Goal: Transaction & Acquisition: Purchase product/service

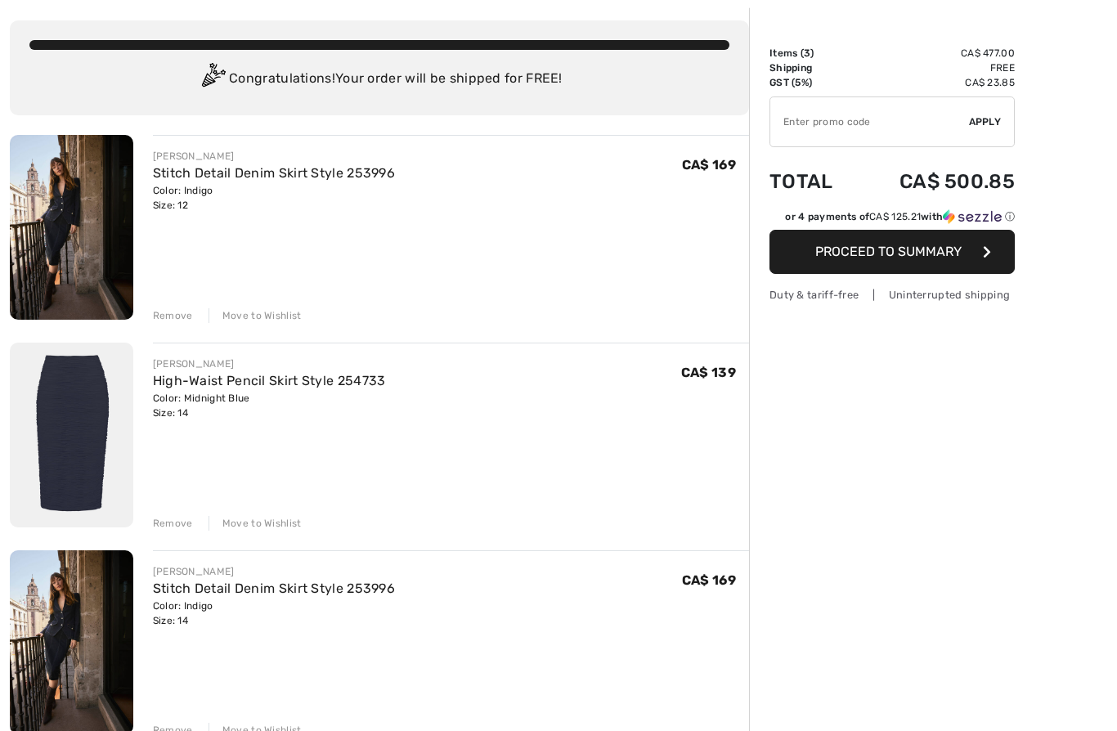
scroll to position [79, 0]
click at [96, 650] on img at bounding box center [72, 643] width 124 height 185
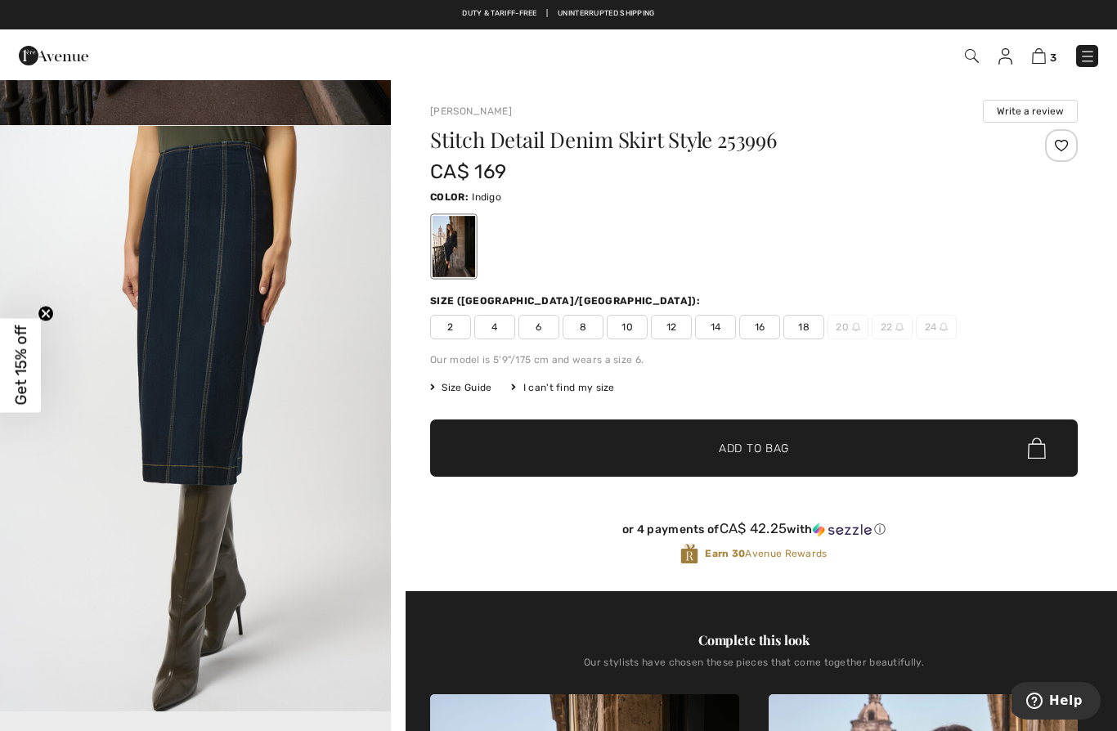
scroll to position [540, 0]
click at [608, 663] on div "Our stylists have chosen these pieces that come together beautifully." at bounding box center [754, 669] width 648 height 25
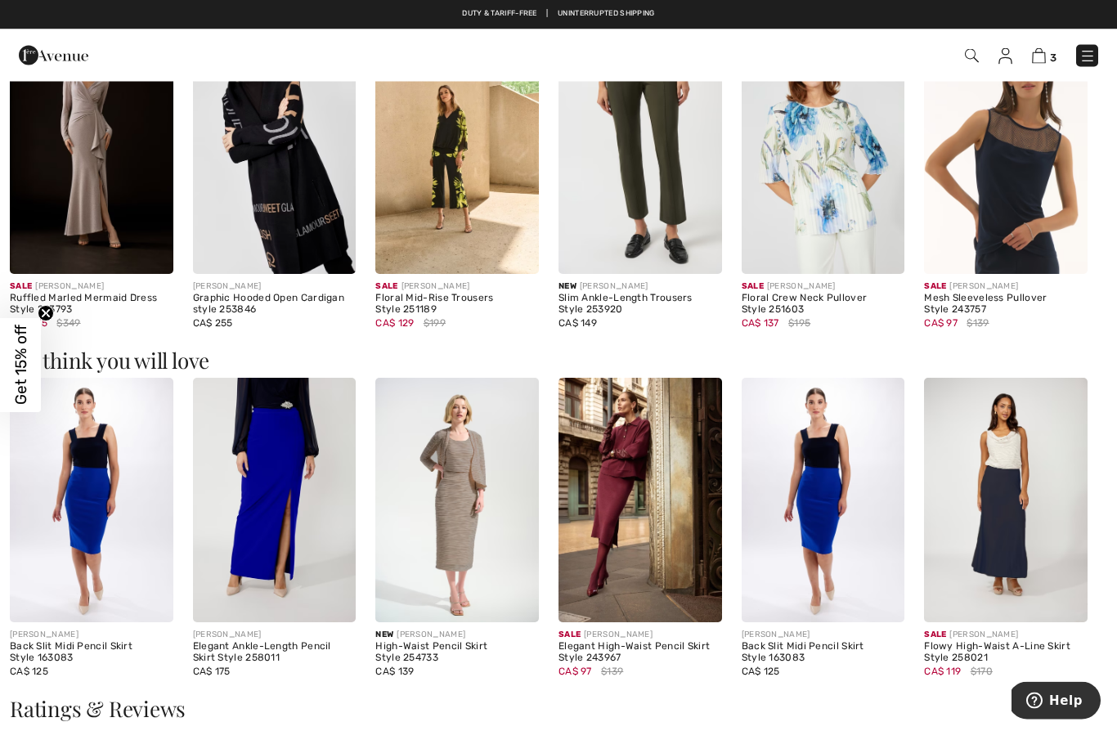
scroll to position [1631, 0]
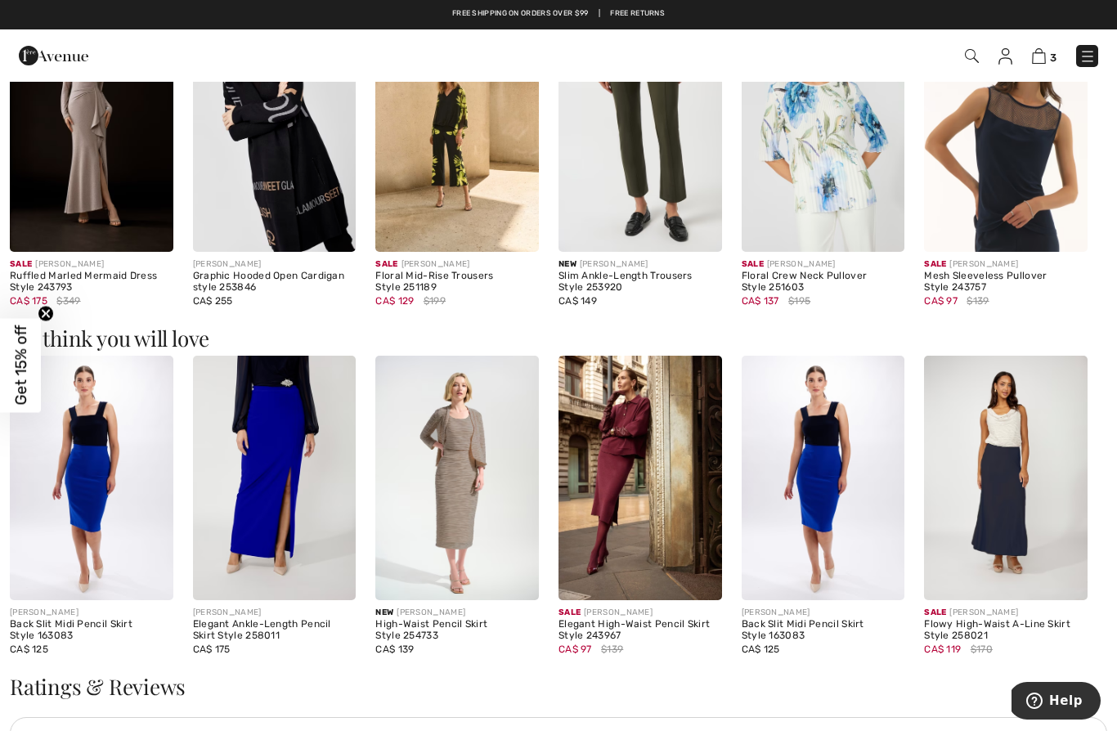
click at [1020, 515] on img at bounding box center [1006, 478] width 164 height 245
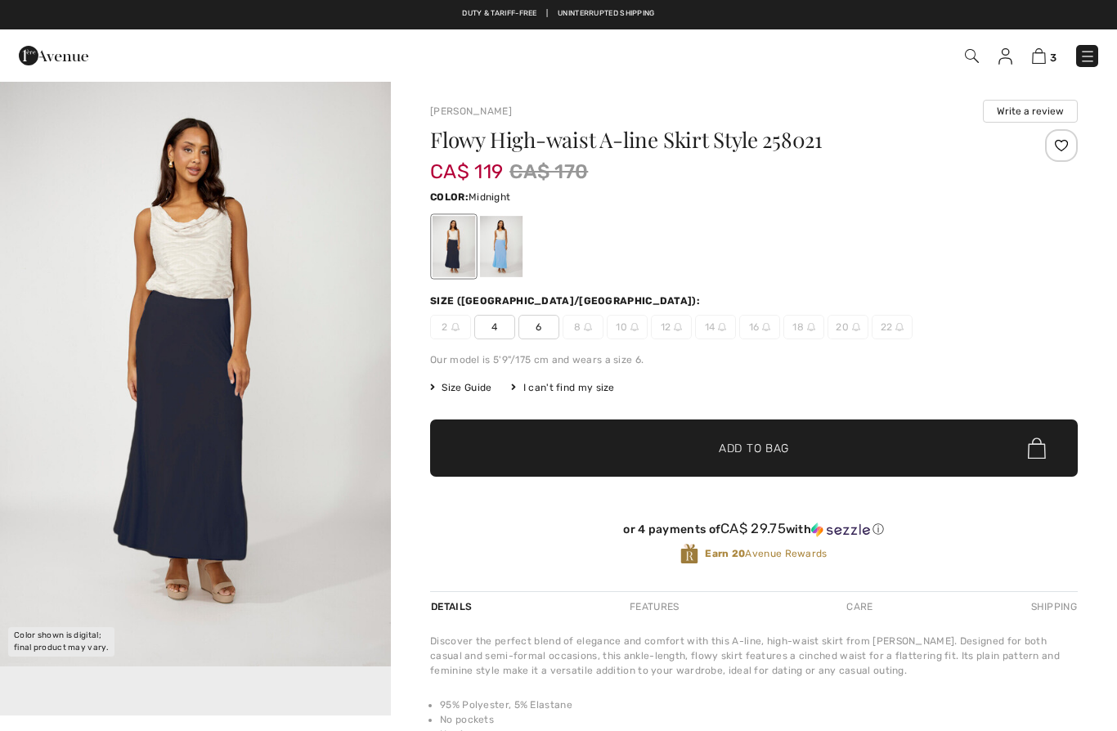
checkbox input "true"
click at [504, 266] on div at bounding box center [501, 246] width 43 height 61
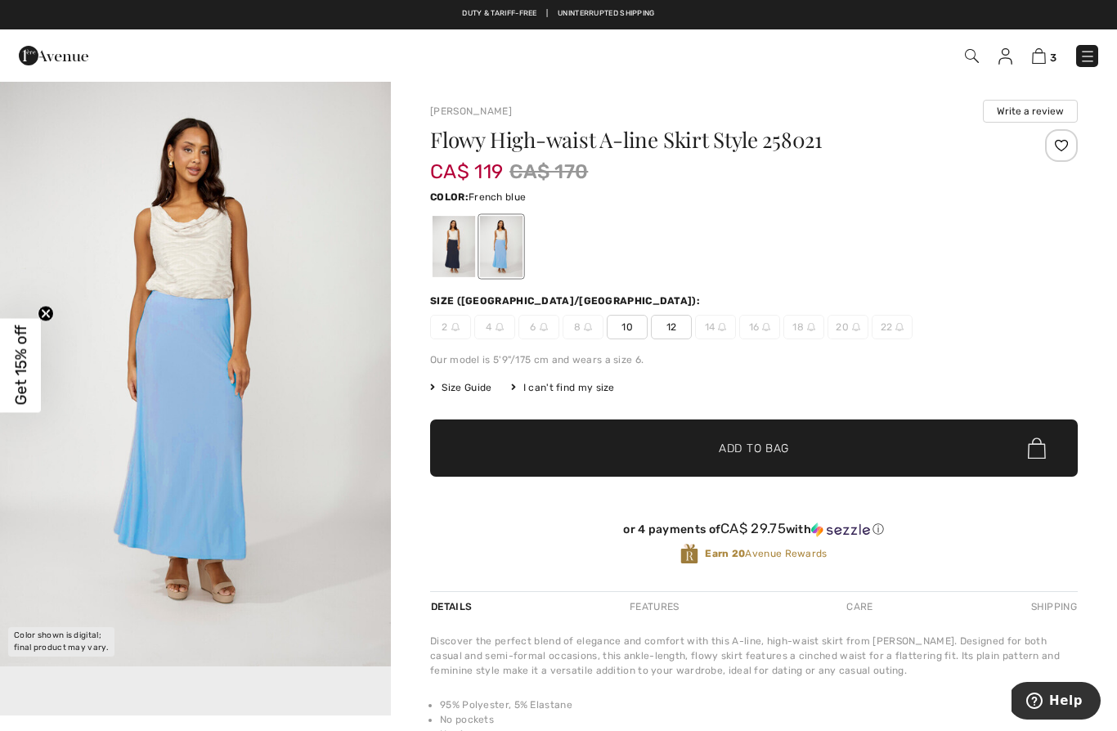
click at [456, 276] on div at bounding box center [454, 246] width 43 height 61
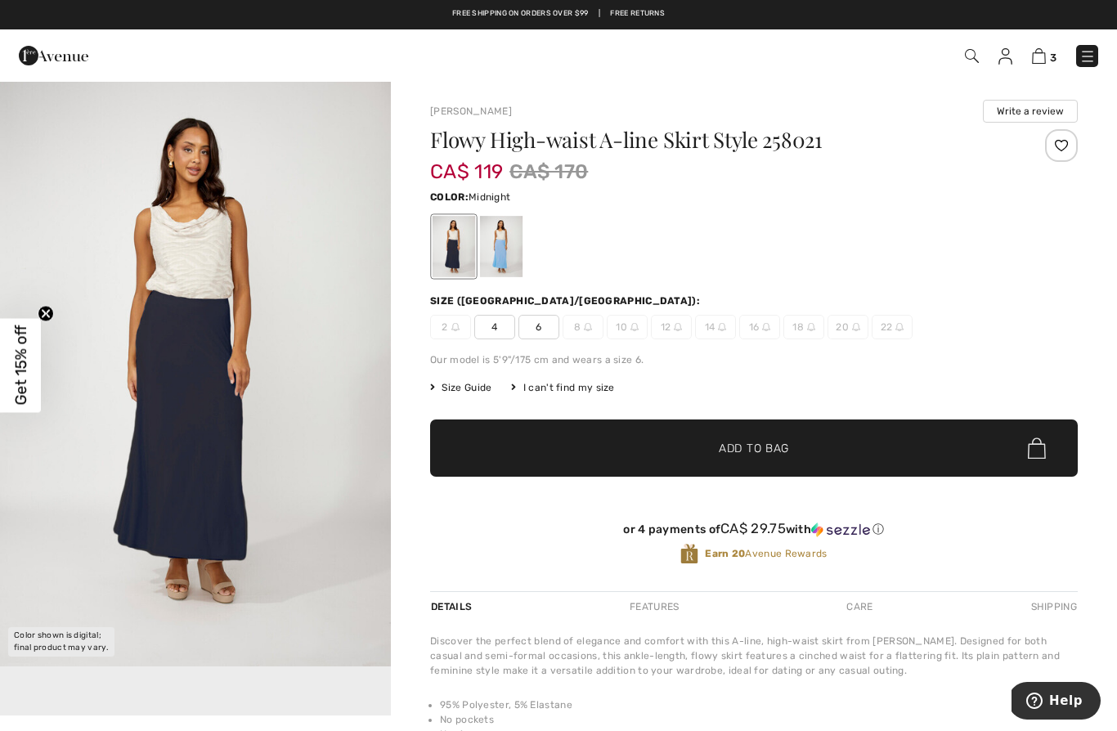
click at [506, 272] on div at bounding box center [501, 246] width 43 height 61
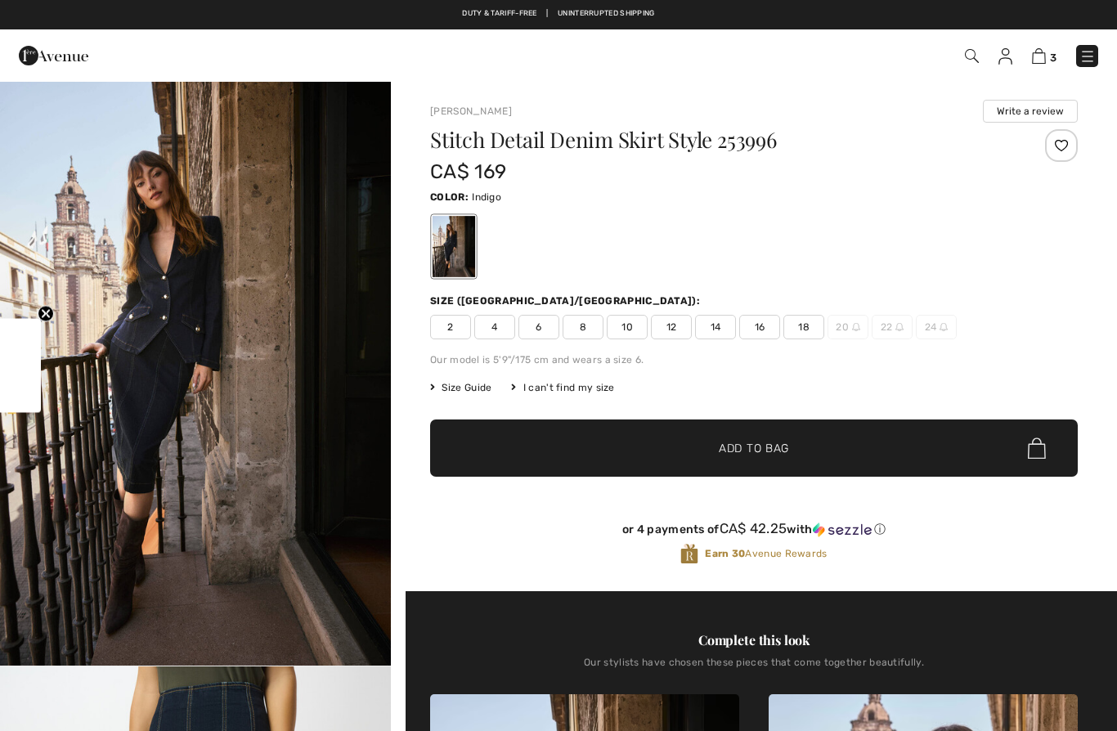
checkbox input "true"
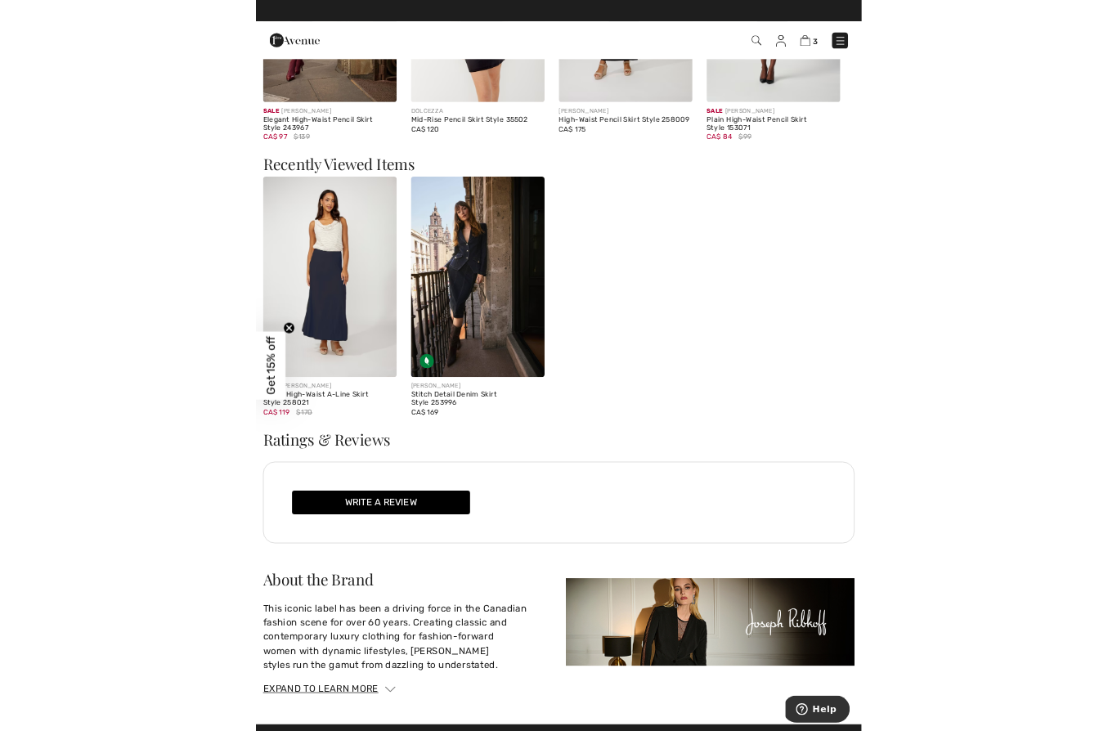
scroll to position [1702, 0]
